Goal: Find specific page/section: Find specific page/section

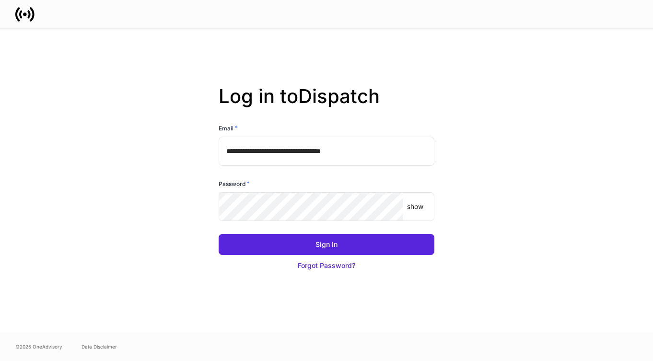
click at [408, 150] on input "**********" at bounding box center [327, 151] width 216 height 29
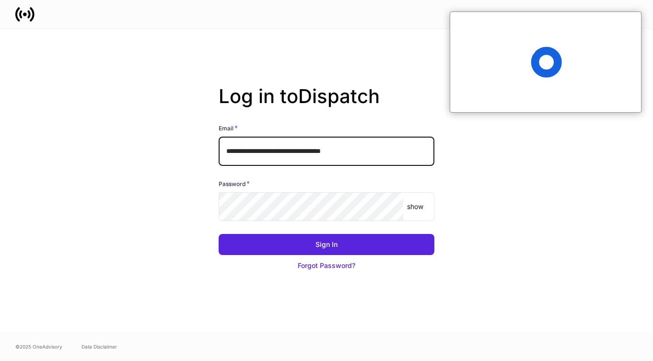
type input "**********"
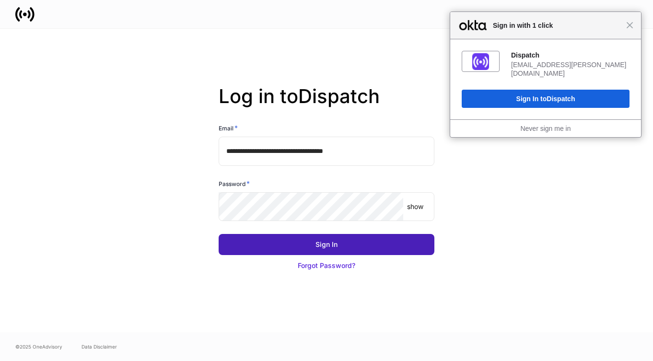
click at [297, 244] on button "Sign In" at bounding box center [327, 244] width 216 height 21
